Goal: Check status: Check status

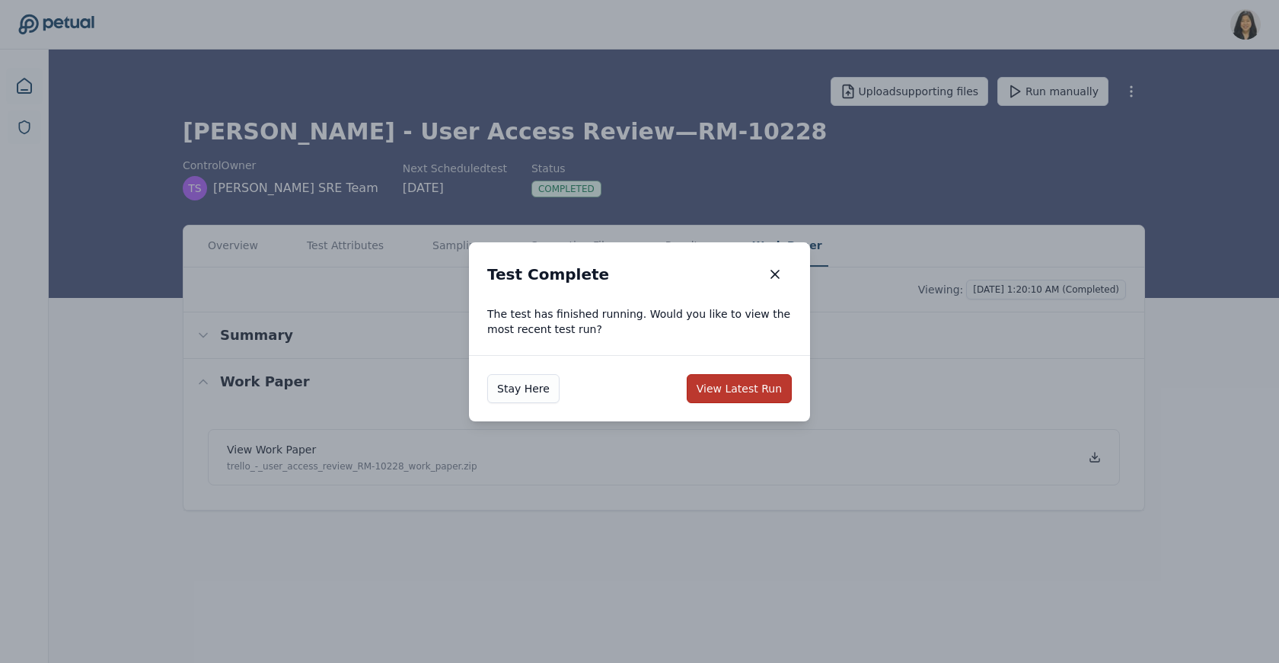
click at [733, 383] on button "View Latest Run" at bounding box center [739, 388] width 105 height 29
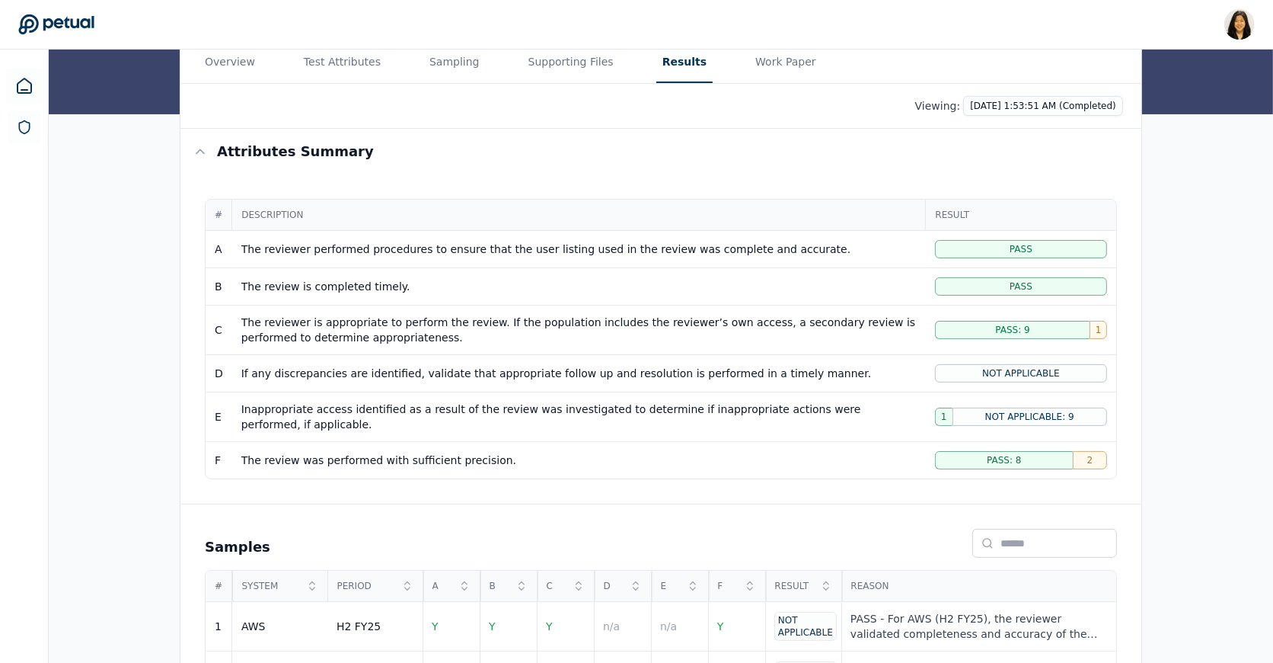
scroll to position [168, 0]
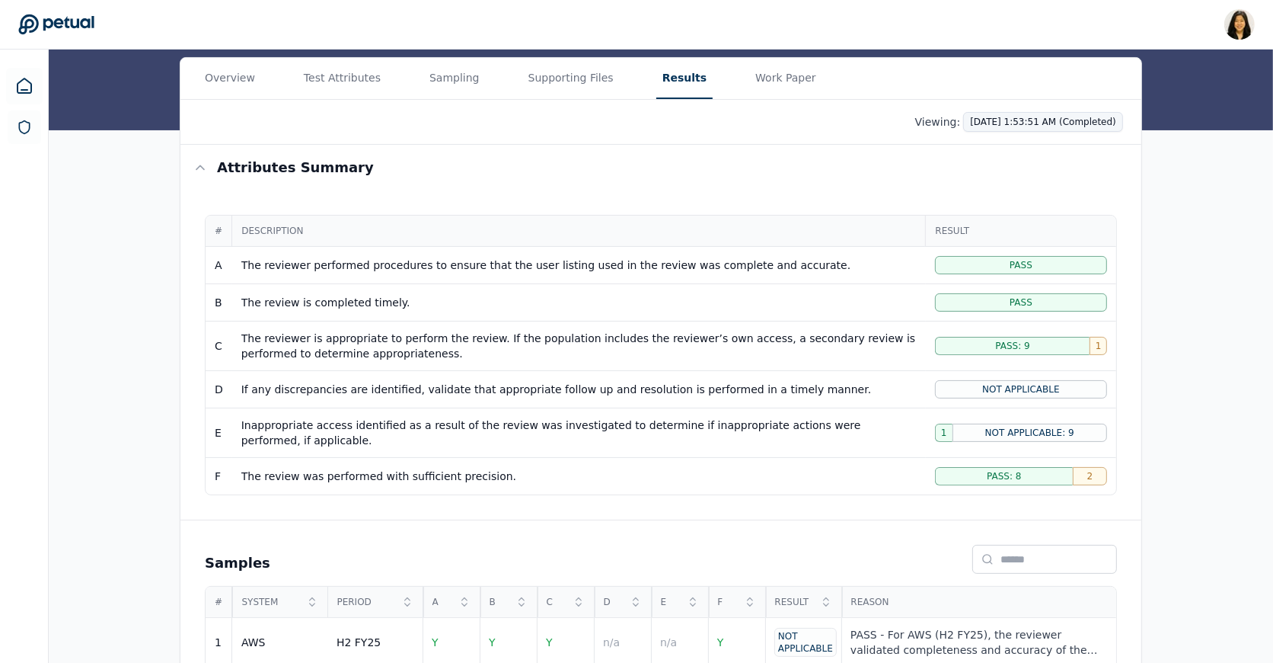
click at [1062, 126] on html "Renee Park renee.park@petual.ai Sign out Upload supporting files Run manually T…" at bounding box center [636, 484] width 1273 height 1305
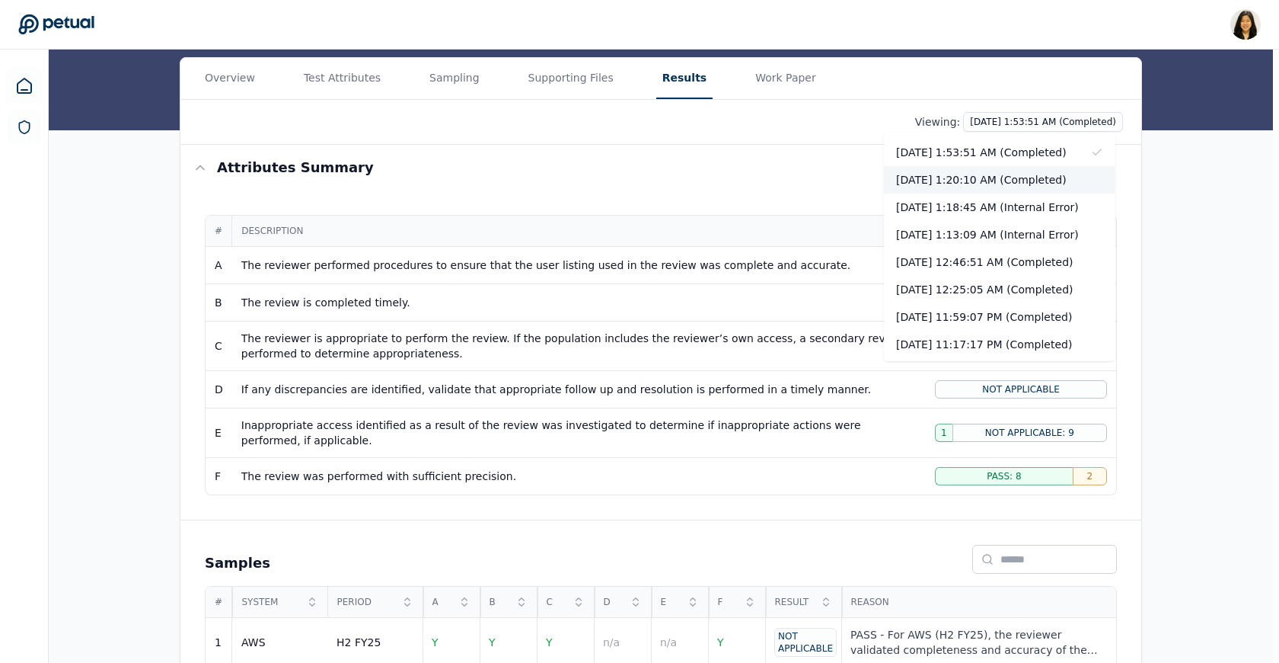
click at [1043, 171] on div "[DATE] 1:20:10 AM (Completed)" at bounding box center [1000, 179] width 232 height 27
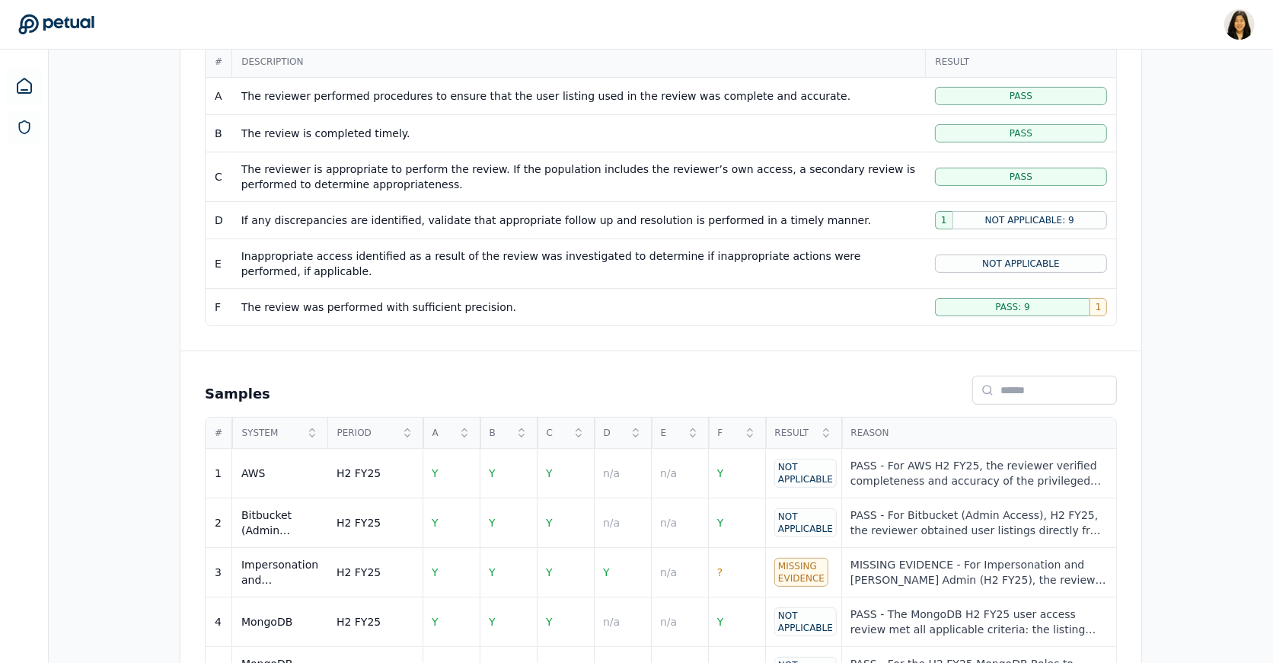
scroll to position [139, 0]
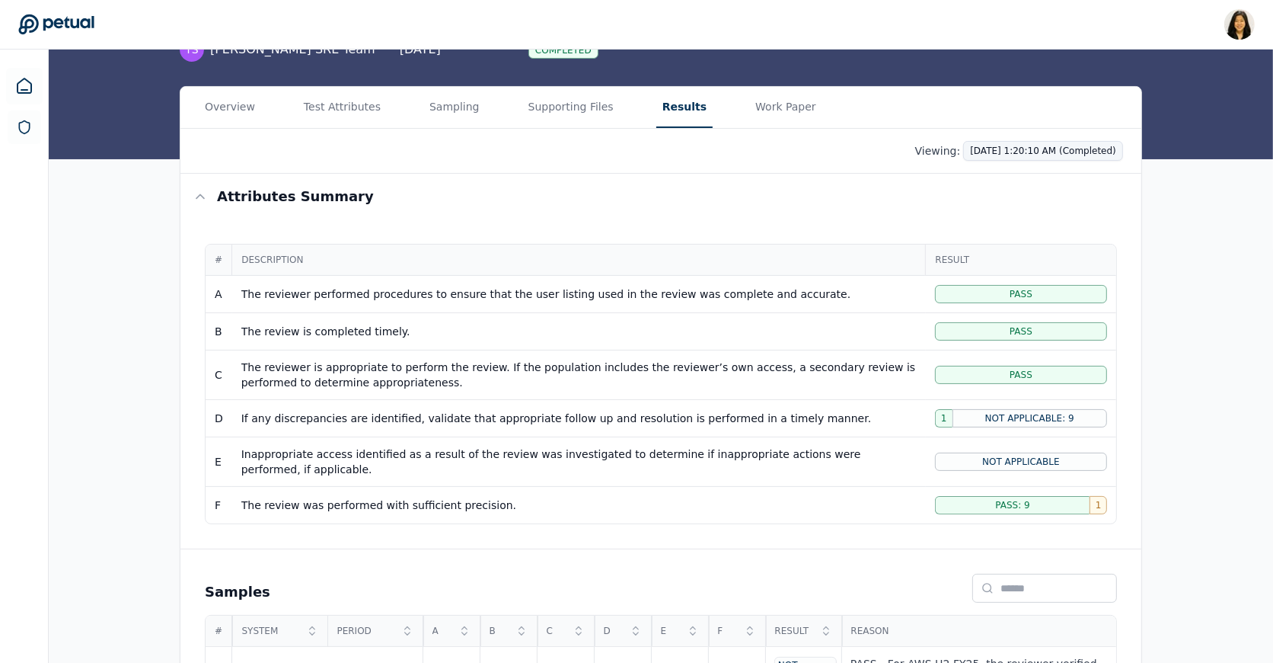
click at [1053, 144] on html "Renee Park renee.park@petual.ai Sign out Upload supporting files Run manually T…" at bounding box center [636, 513] width 1273 height 1305
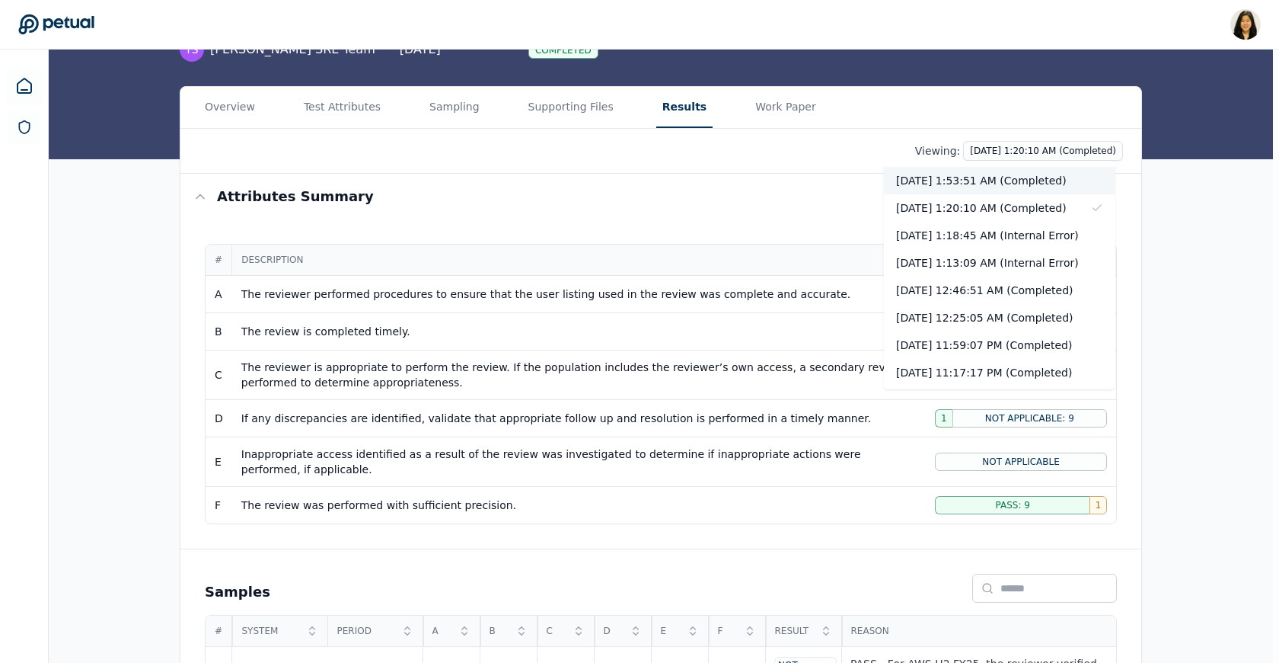
click at [1052, 175] on div "10/10/2025, 1:53:51 AM (Completed)" at bounding box center [1000, 180] width 232 height 27
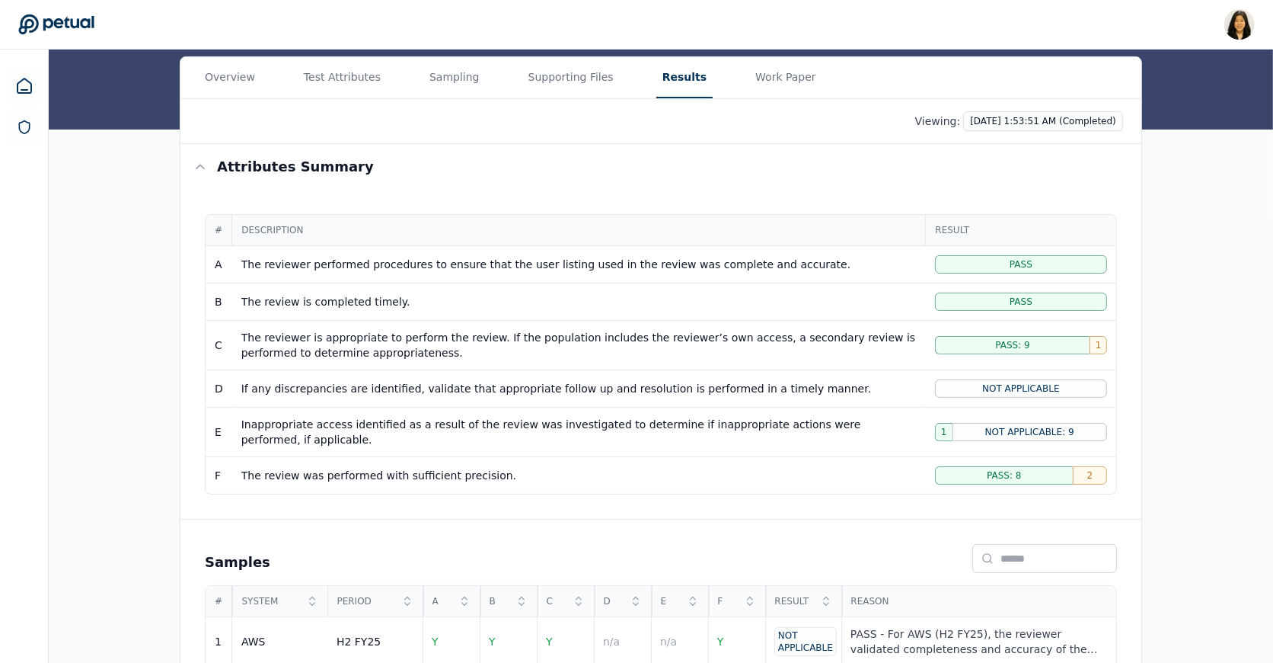
scroll to position [161, 0]
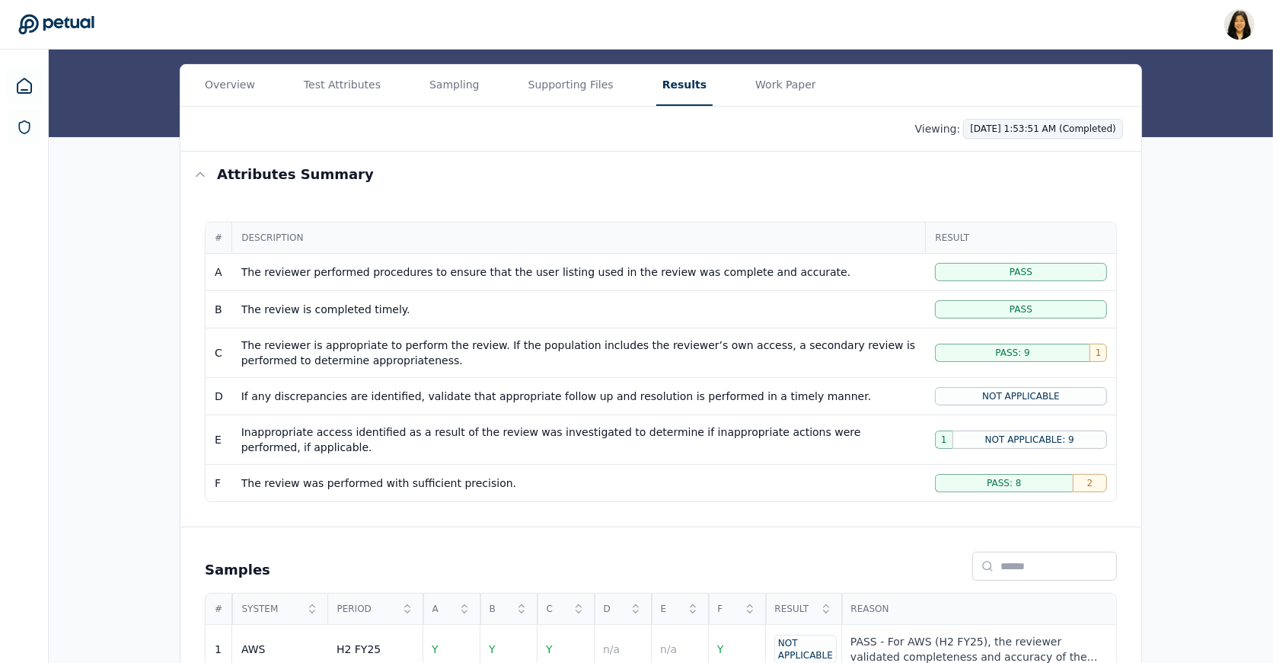
click at [1053, 127] on html "Renee Park renee.park@petual.ai Sign out Upload supporting files Run manually T…" at bounding box center [636, 491] width 1273 height 1305
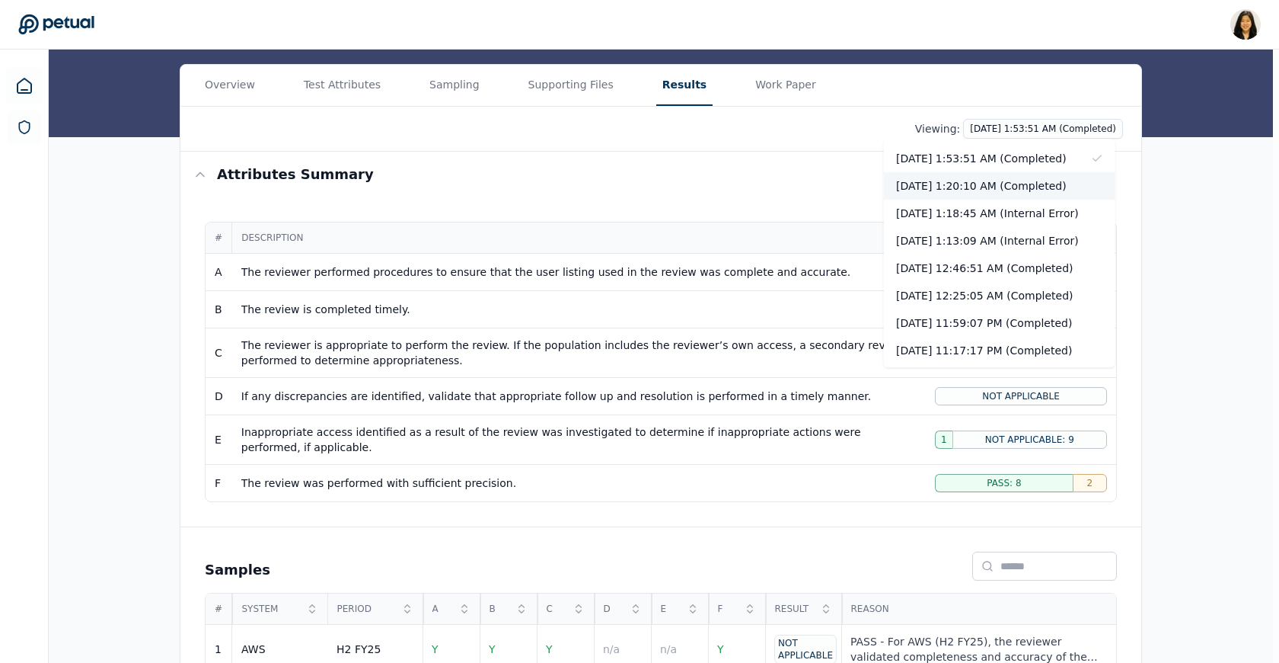
click at [1042, 190] on div "[DATE] 1:20:10 AM (Completed)" at bounding box center [1000, 185] width 232 height 27
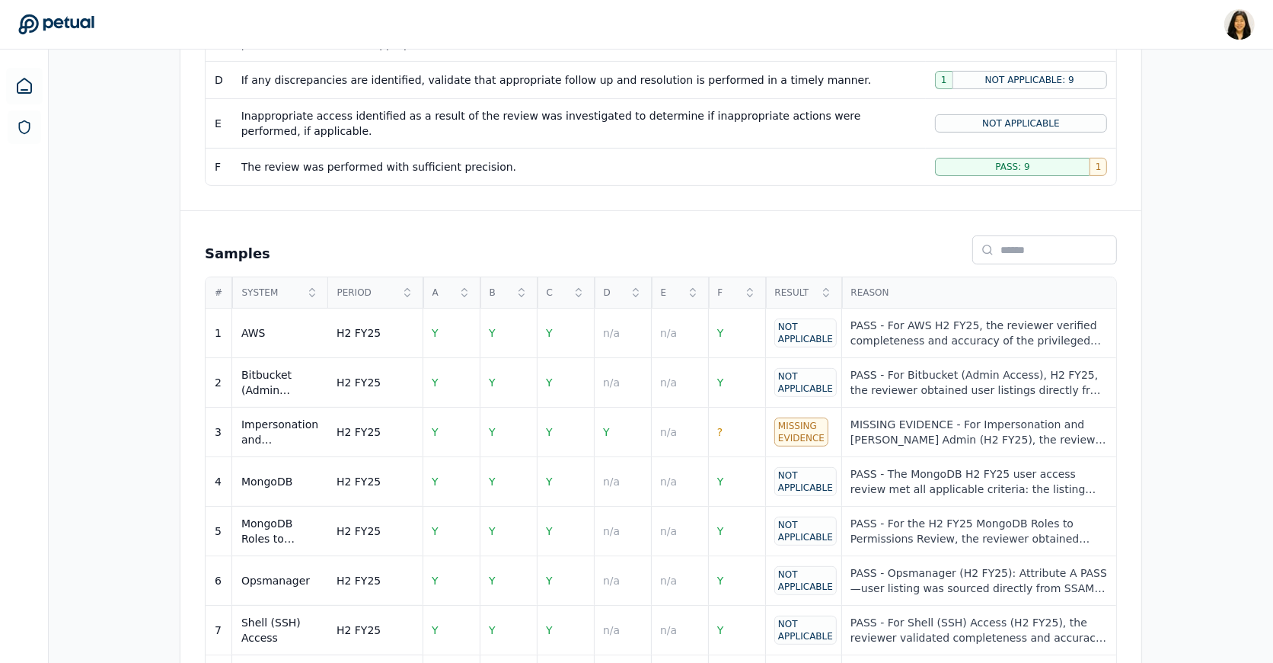
scroll to position [480, 0]
